Goal: Complete application form

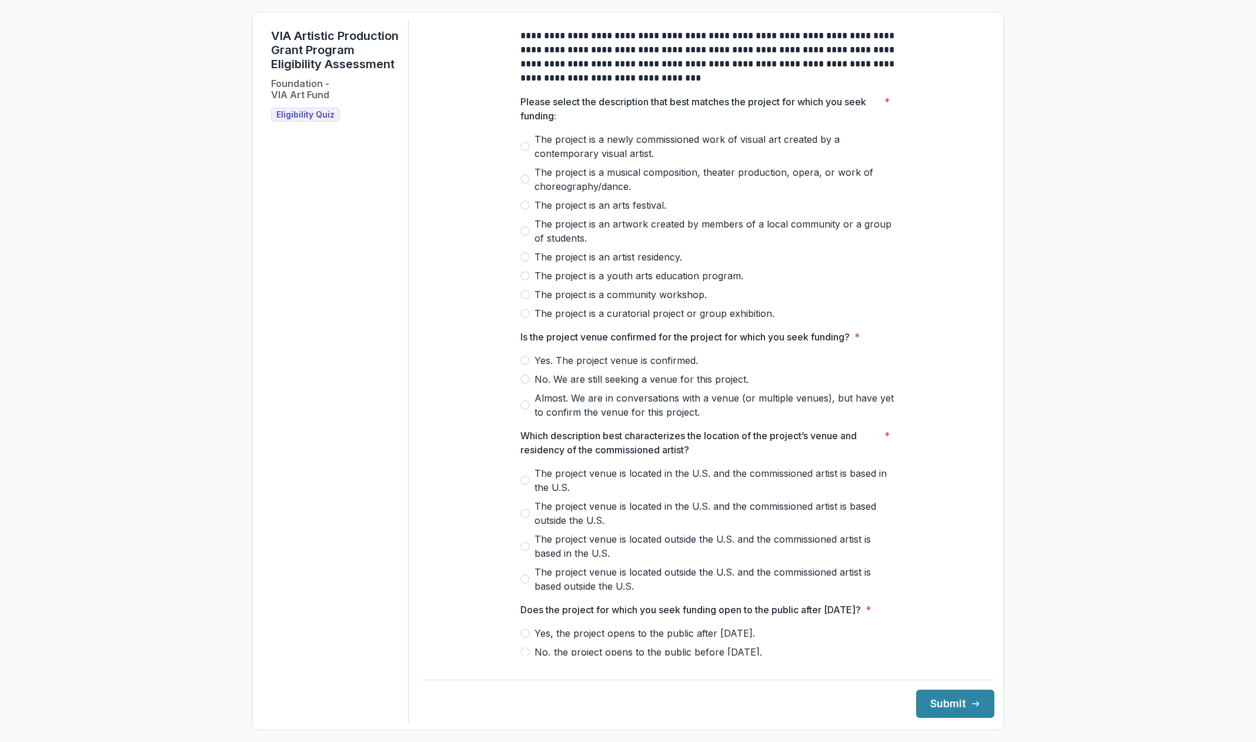
click at [523, 151] on span at bounding box center [524, 146] width 9 height 9
click at [523, 365] on span at bounding box center [524, 360] width 9 height 9
click at [526, 485] on span at bounding box center [524, 480] width 9 height 9
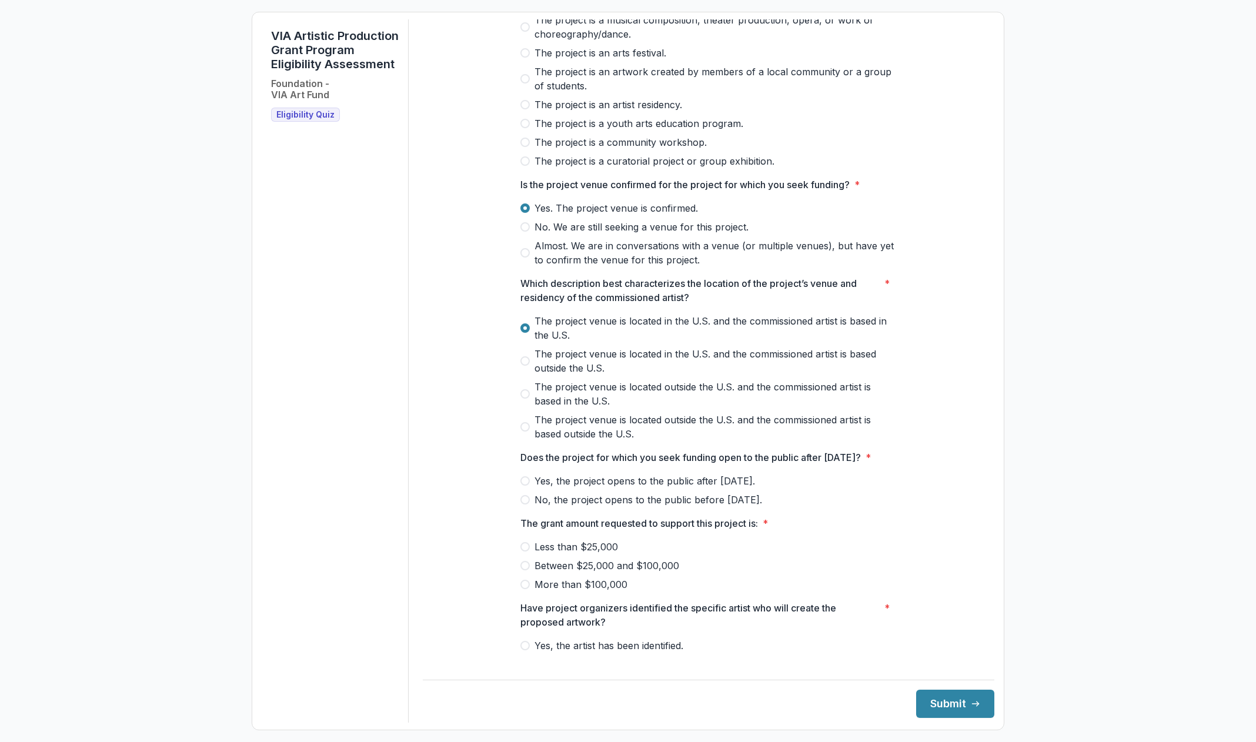
scroll to position [155, 0]
click at [523, 483] on span at bounding box center [524, 478] width 9 height 9
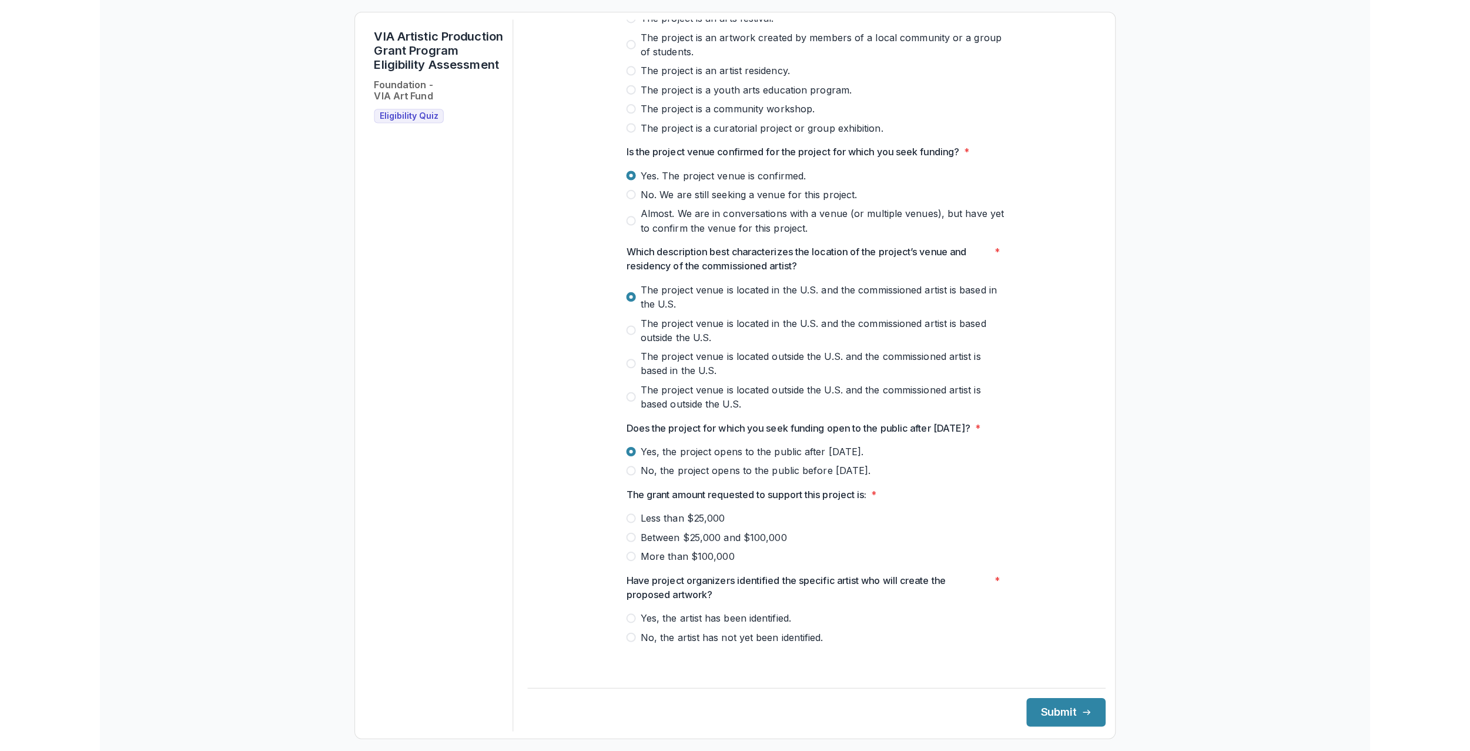
scroll to position [201, 0]
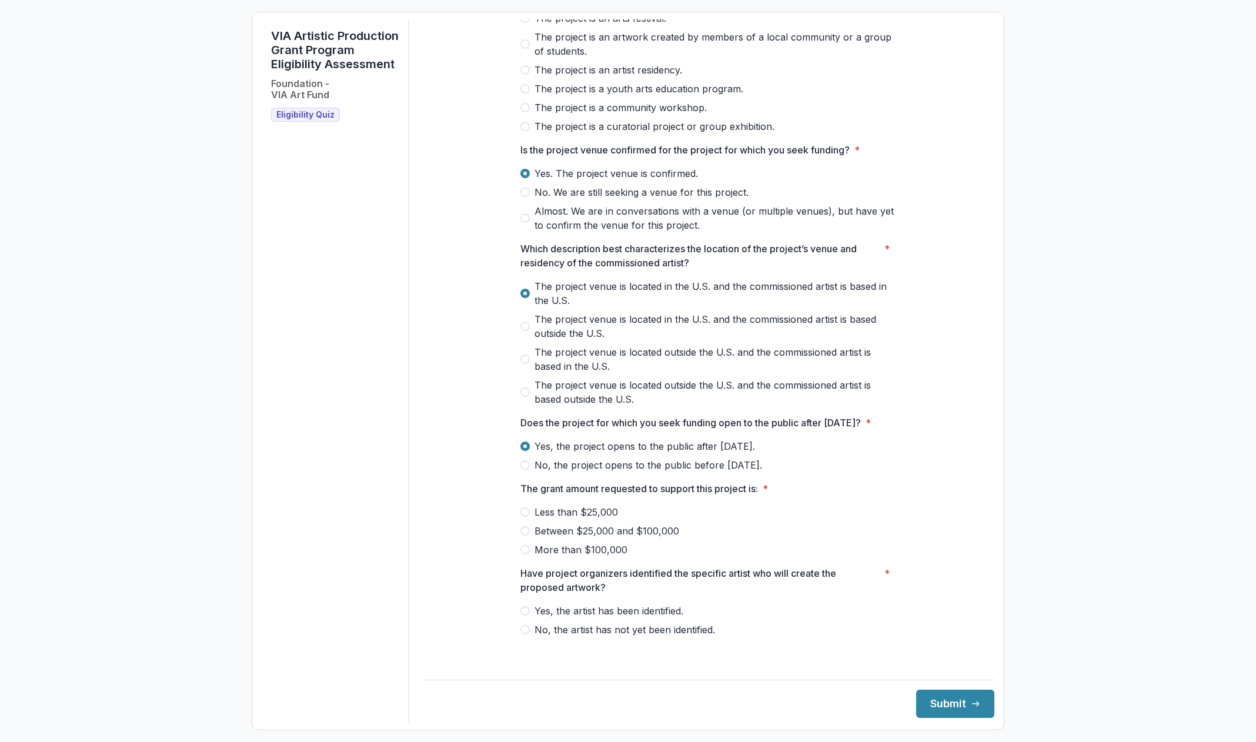
click at [523, 615] on span at bounding box center [524, 610] width 9 height 9
click at [520, 536] on span at bounding box center [524, 530] width 9 height 9
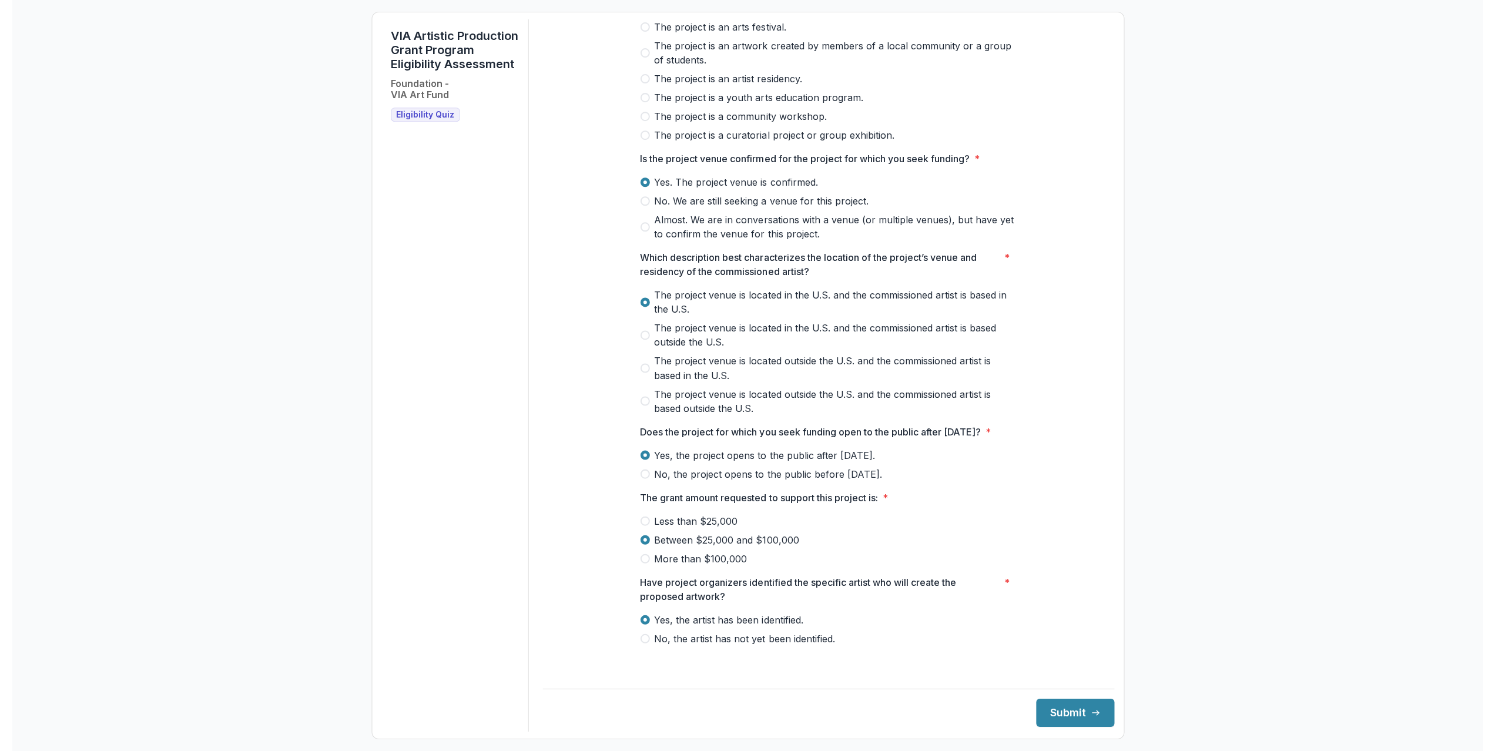
scroll to position [192, 0]
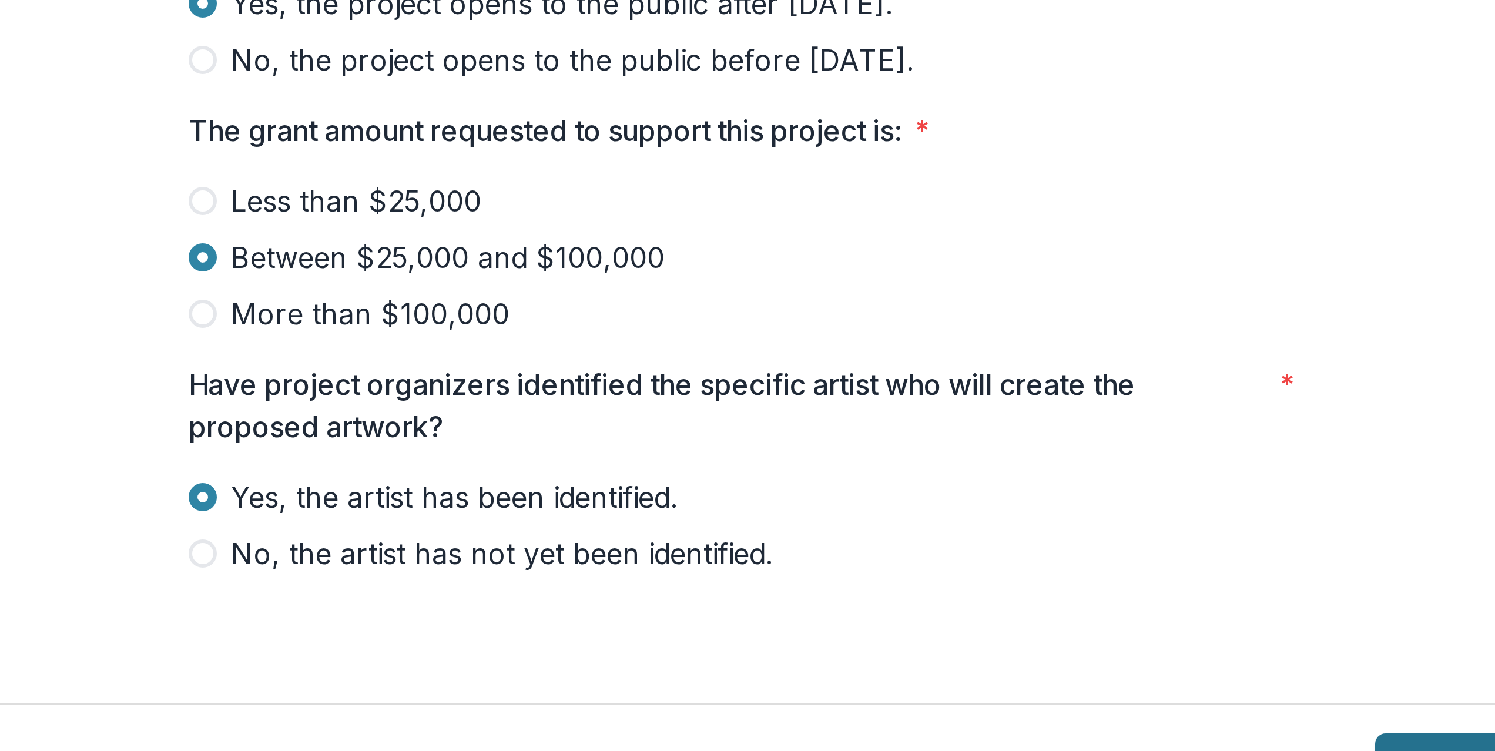
click at [1040, 702] on button "Submit" at bounding box center [1075, 713] width 78 height 28
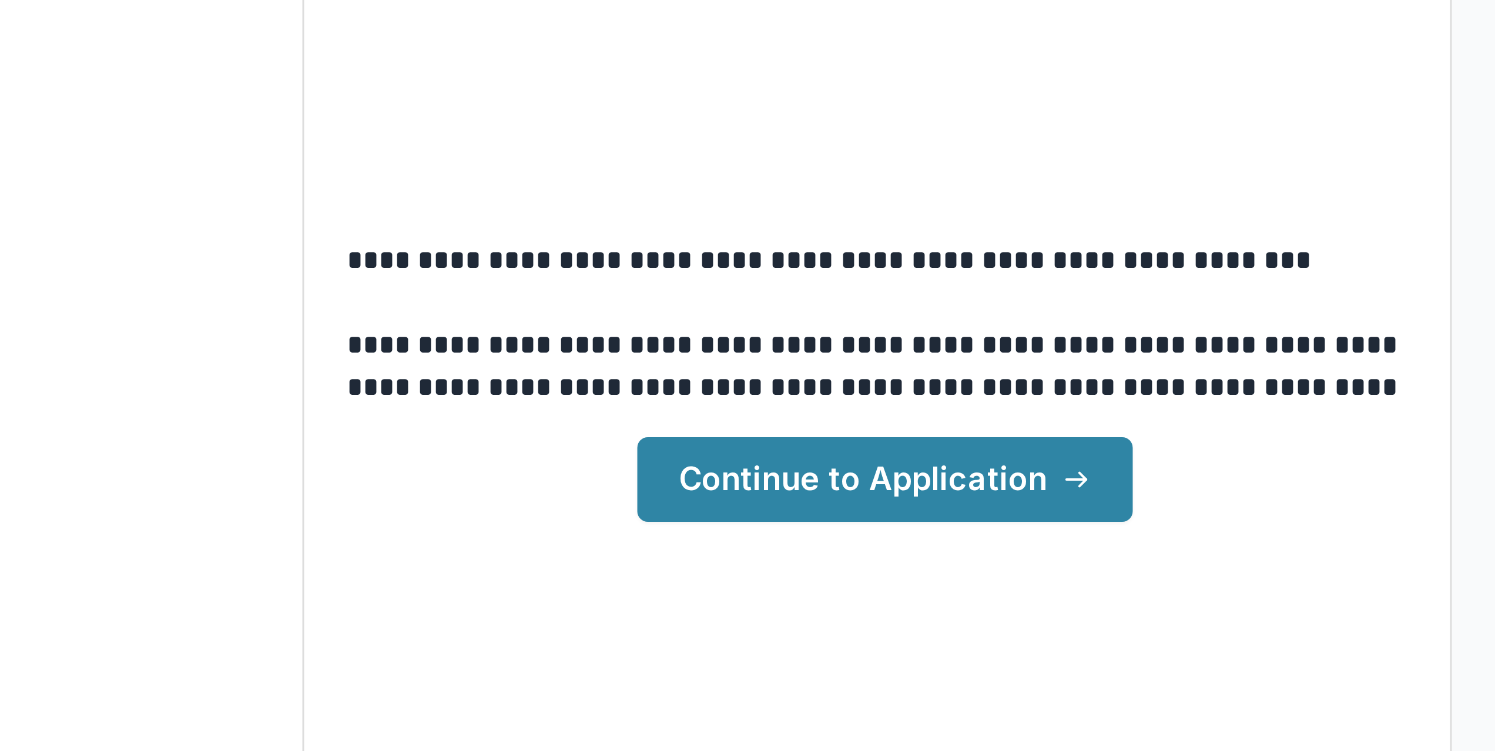
click at [903, 408] on link "Continue to Application" at bounding box center [934, 408] width 165 height 28
